Goal: Download file/media

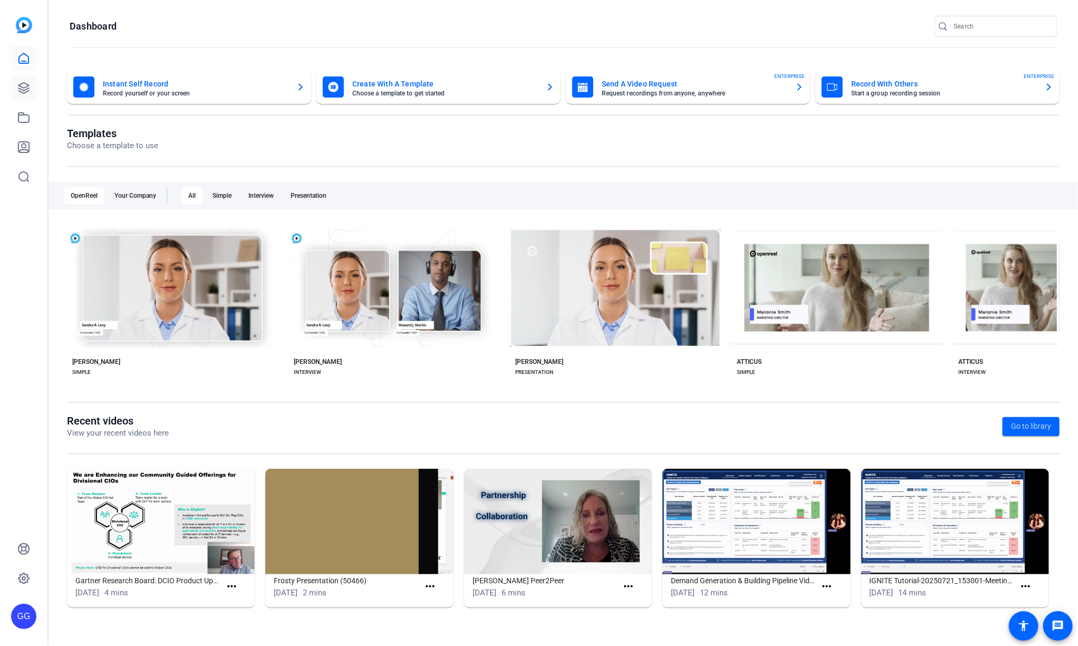
click at [19, 82] on icon at bounding box center [23, 88] width 13 height 13
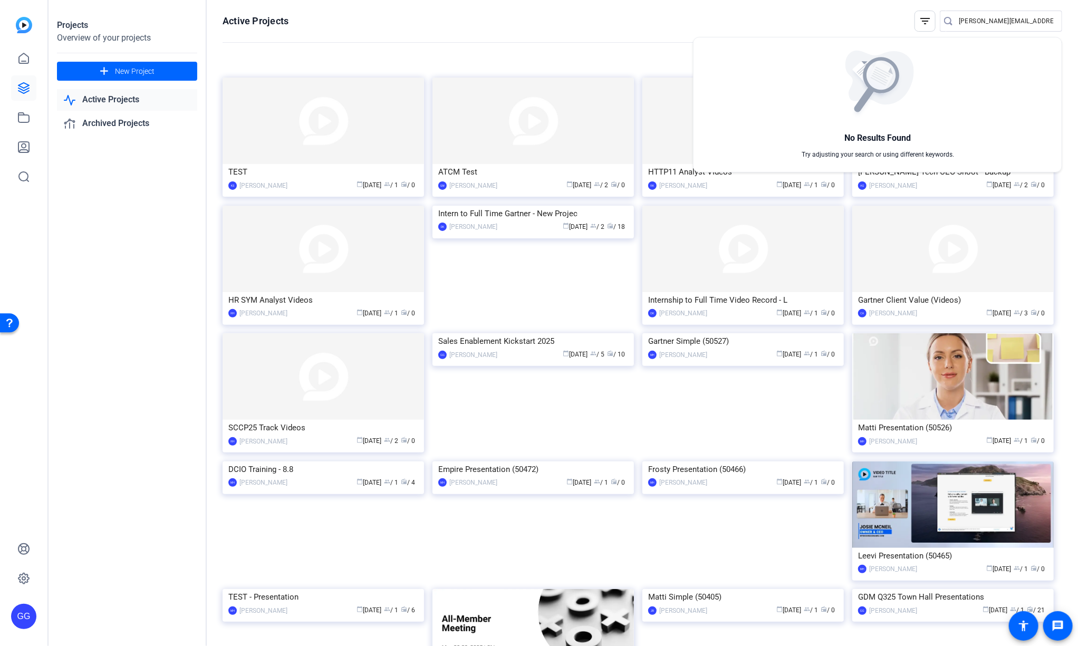
click at [634, 44] on div at bounding box center [539, 323] width 1078 height 646
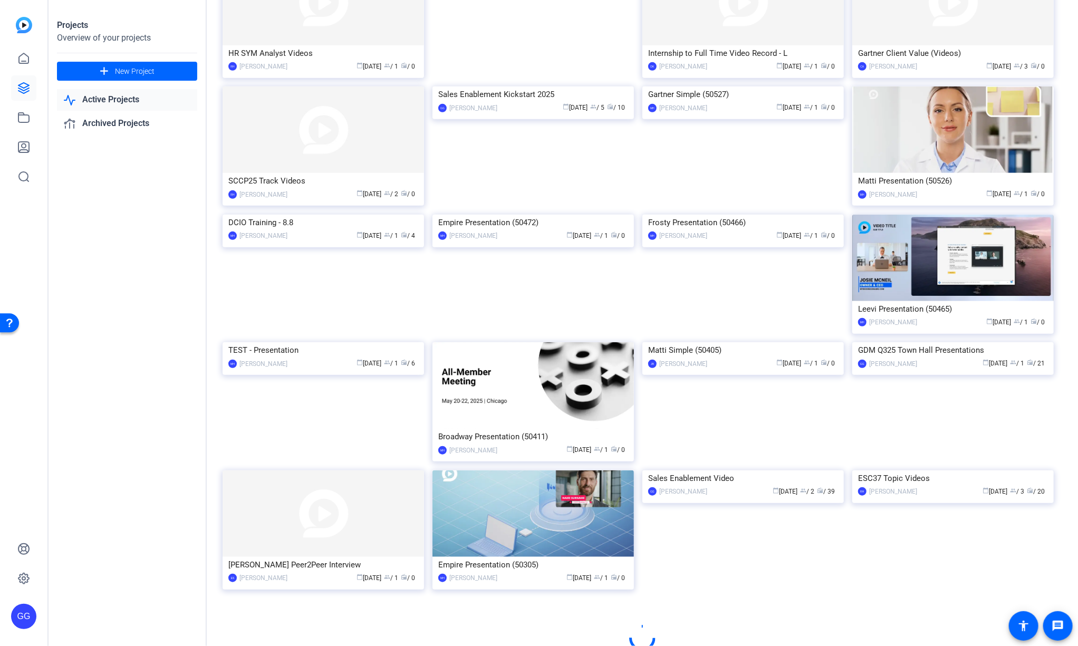
scroll to position [250, 0]
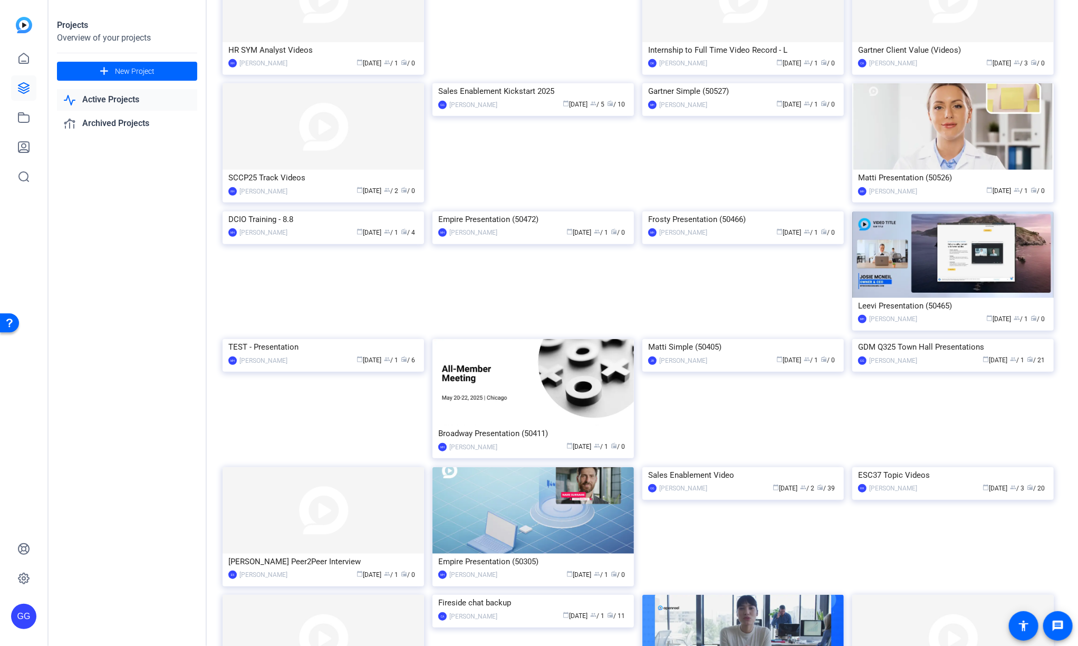
click at [940, 355] on div "GDM Q325 Town Hall Presentations" at bounding box center [953, 347] width 190 height 16
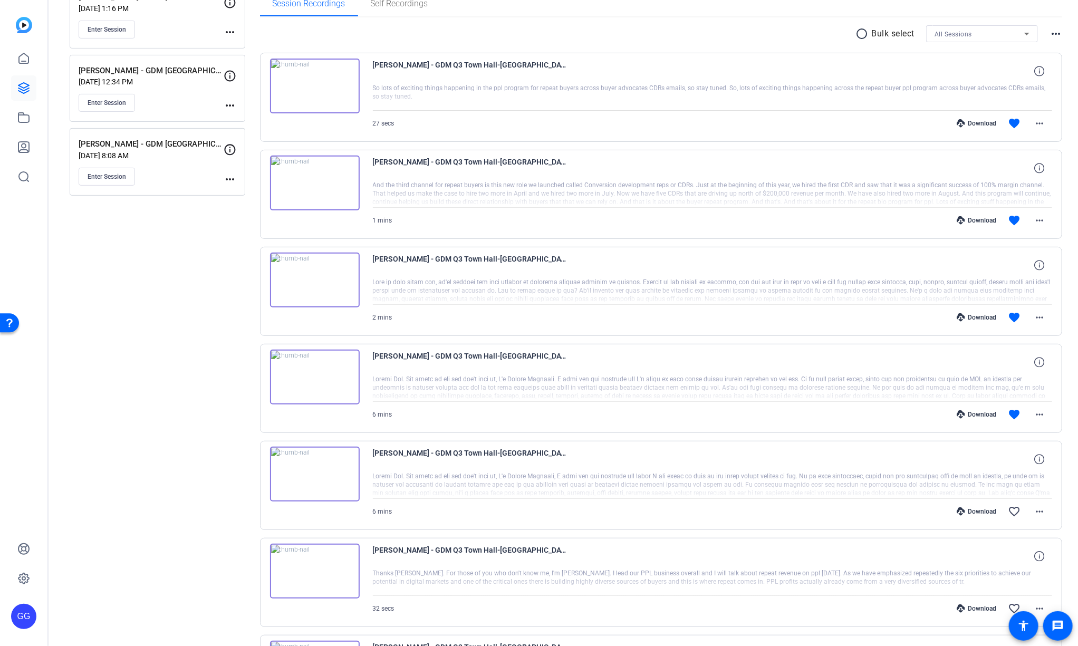
scroll to position [144, 0]
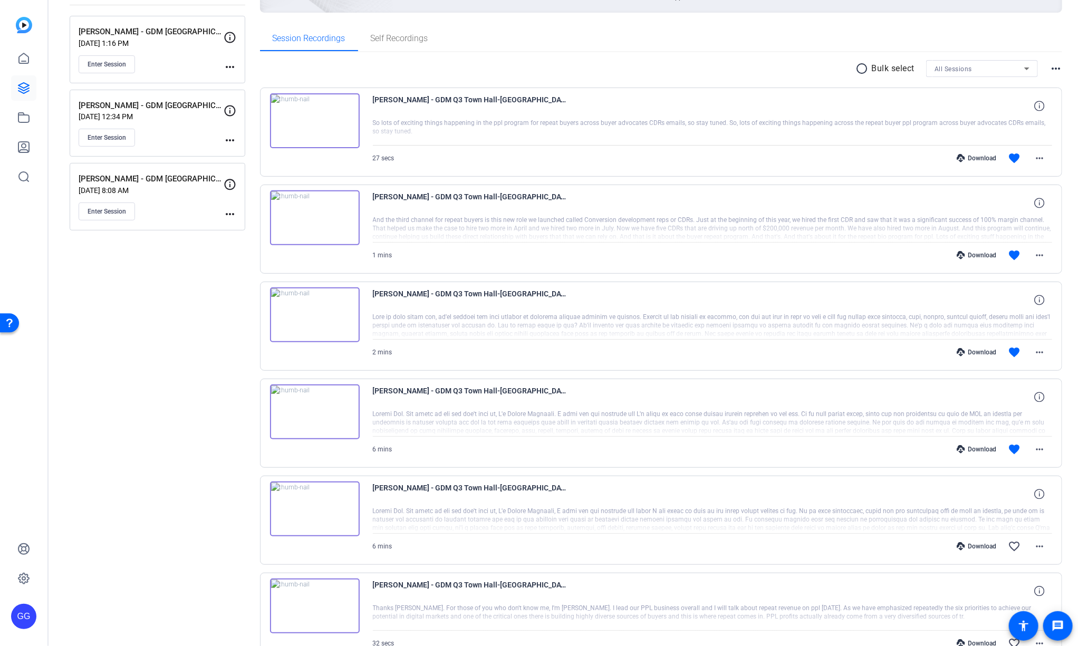
click at [856, 67] on mat-icon "radio_button_unchecked" at bounding box center [864, 68] width 16 height 13
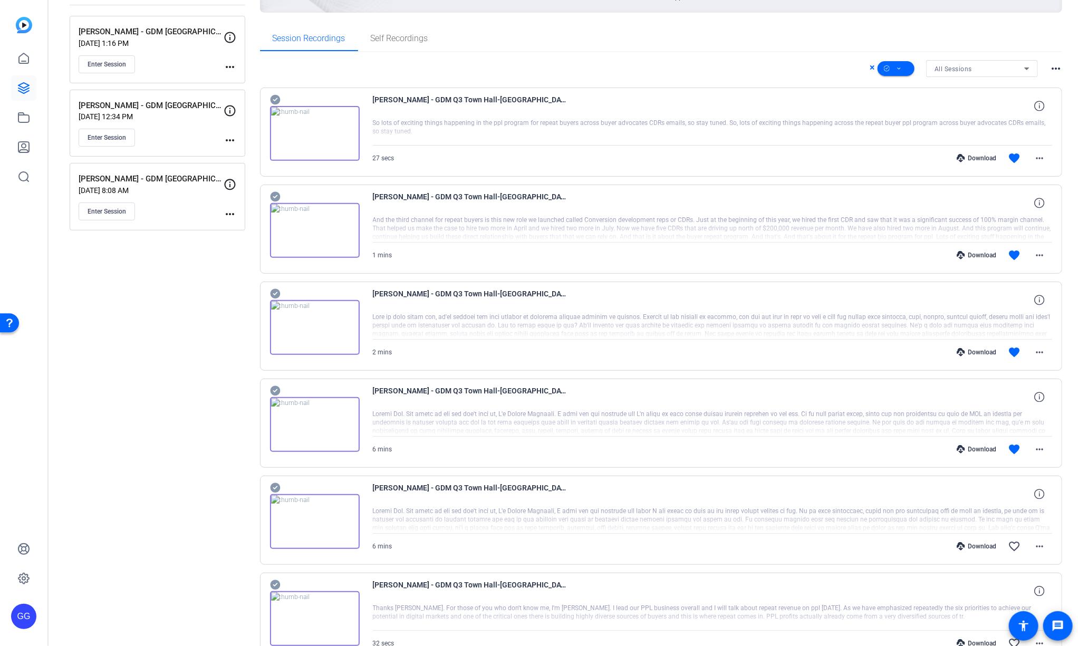
click at [274, 95] on icon at bounding box center [275, 100] width 10 height 10
click at [276, 105] on icon at bounding box center [275, 100] width 10 height 10
click at [278, 105] on icon at bounding box center [275, 100] width 10 height 10
click at [275, 105] on icon at bounding box center [275, 100] width 10 height 10
click at [897, 66] on span at bounding box center [896, 68] width 37 height 25
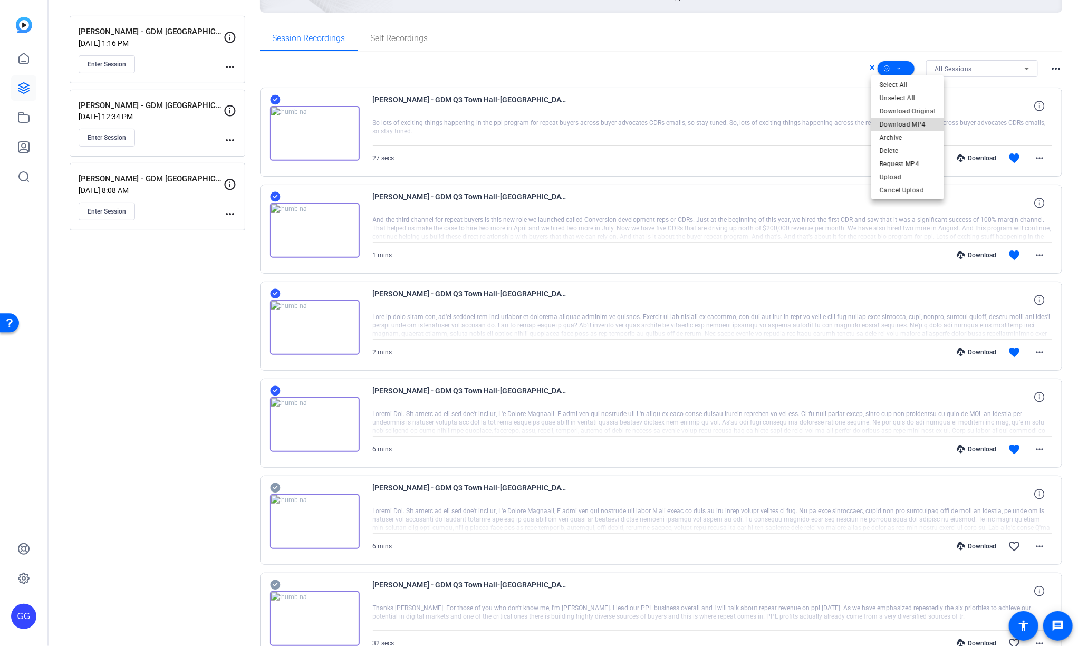
click at [918, 127] on span "Download MP4" at bounding box center [908, 124] width 56 height 13
